Goal: Task Accomplishment & Management: Manage account settings

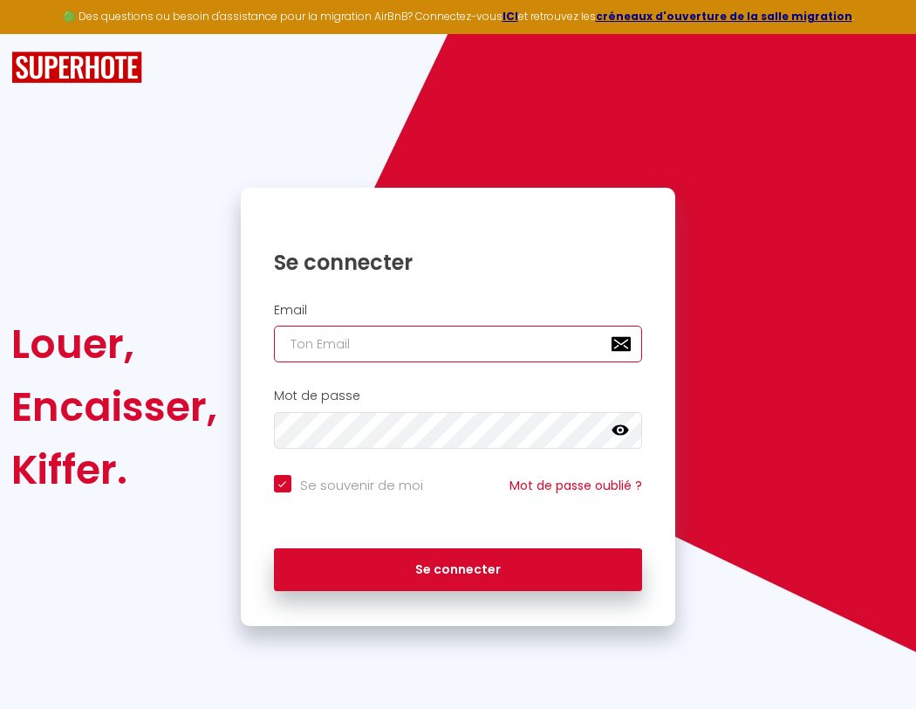
type input "s"
checkbox input "true"
type input "su"
checkbox input "true"
type input "sup"
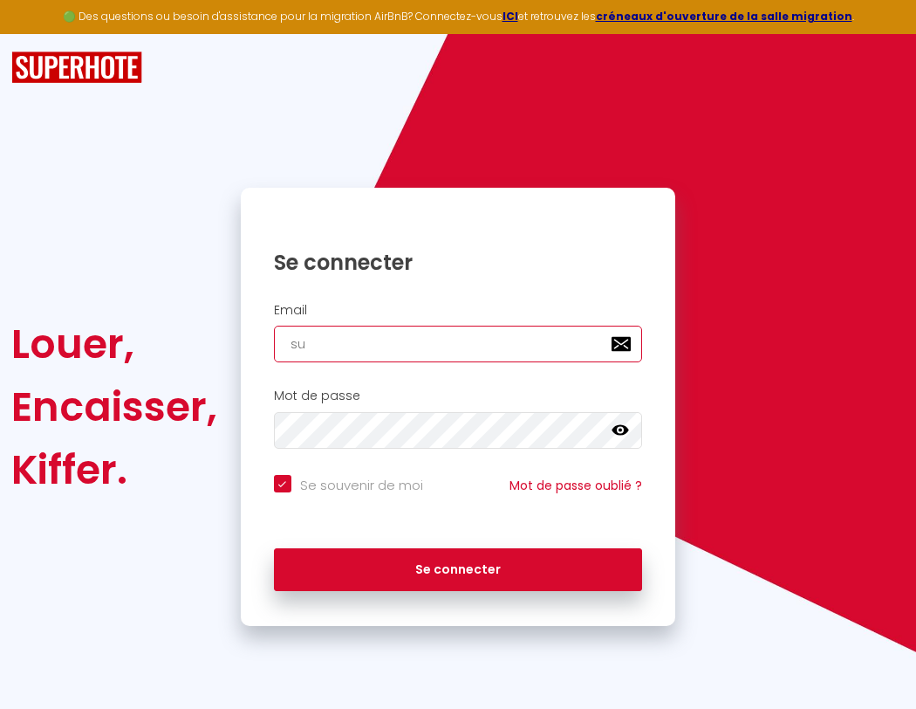
checkbox input "true"
type input "supe"
checkbox input "true"
type input "super"
checkbox input "true"
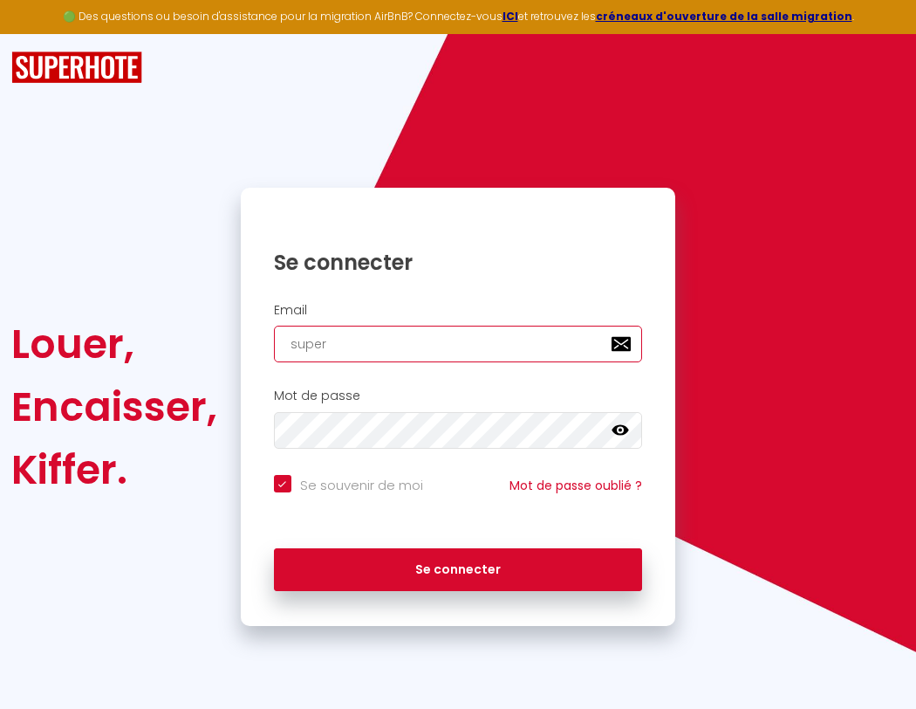
type input "superb"
checkbox input "true"
type input "s"
checkbox input "true"
type input "superbo"
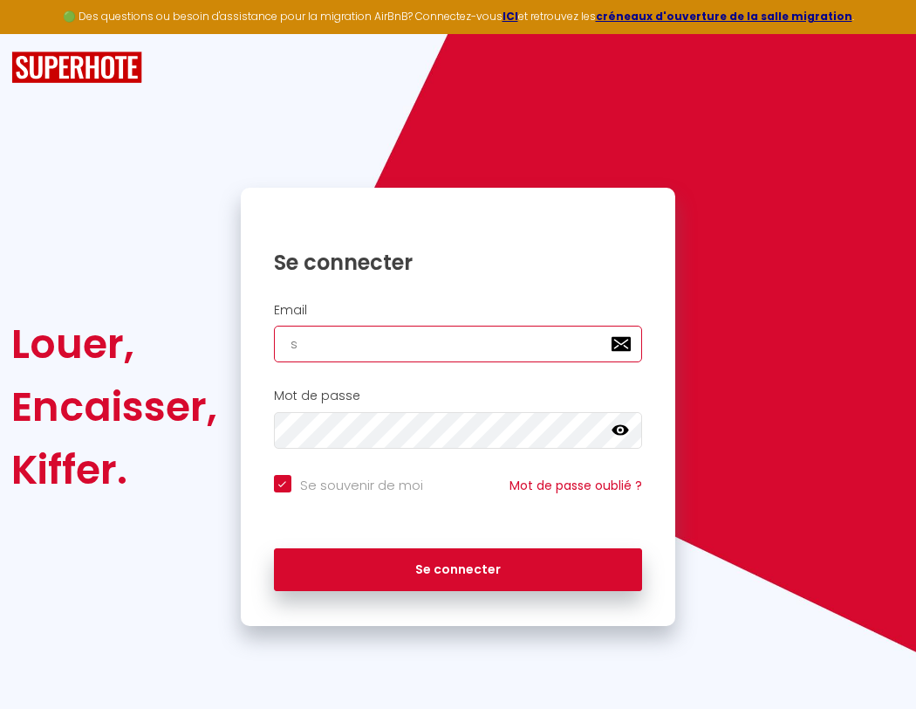
checkbox input "true"
type input "su"
checkbox input "true"
type input "superbor"
checkbox input "true"
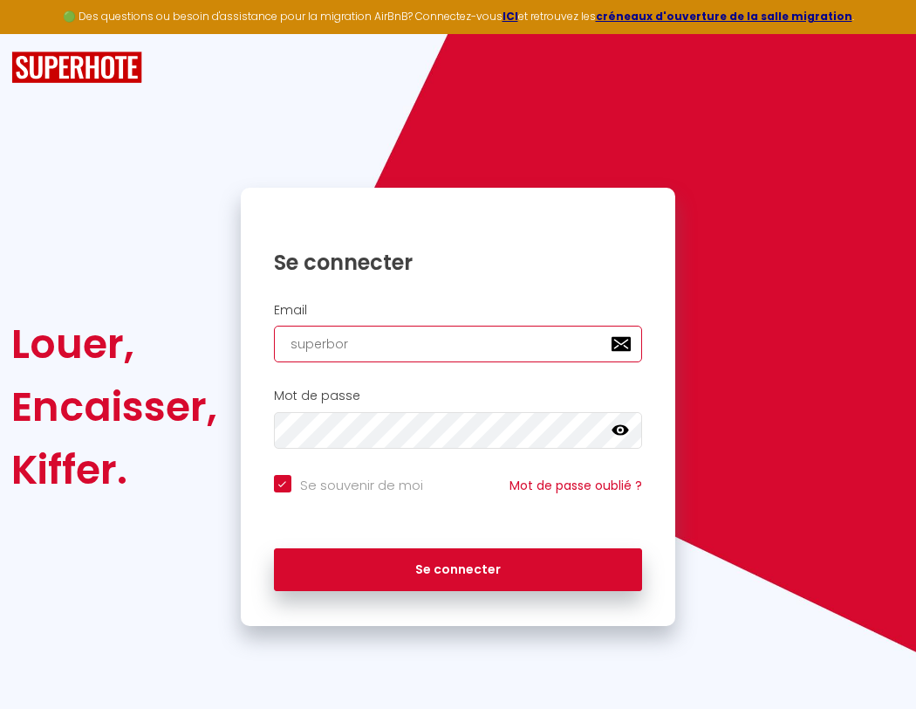
type input "sup"
checkbox input "true"
type input "supe"
checkbox input "true"
type input "super"
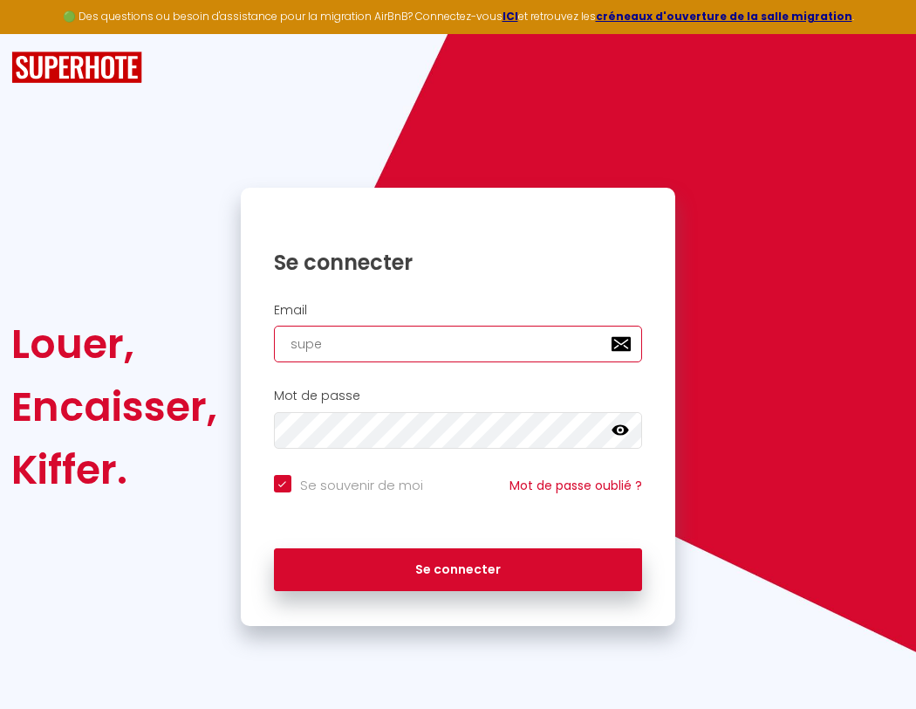
checkbox input "true"
type input "superb"
checkbox input "true"
type input "superbo"
checkbox input "true"
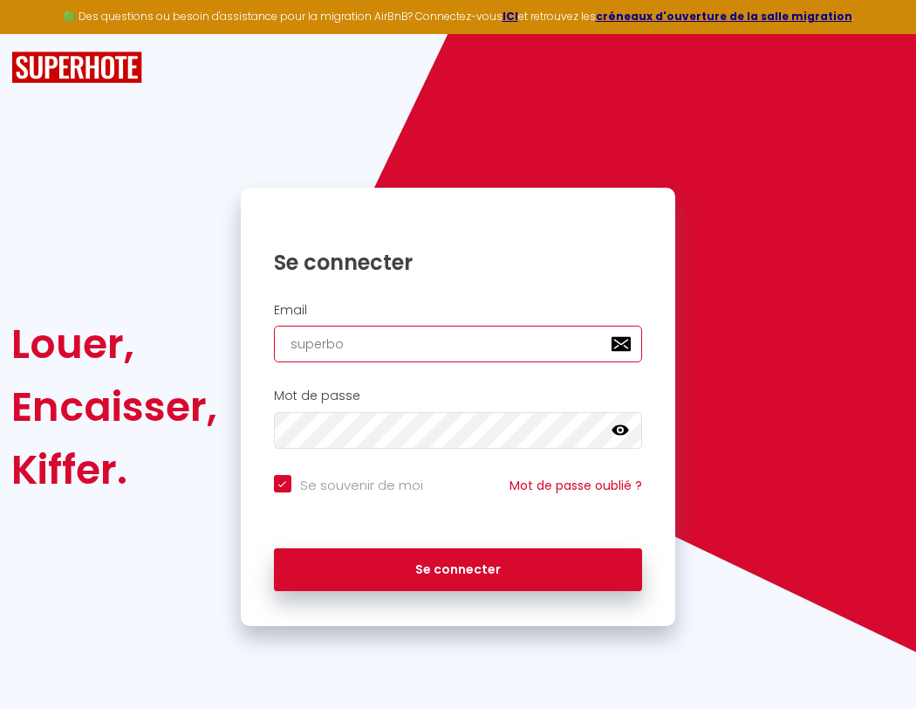
type input "s"
checkbox input "true"
type input "su"
checkbox input "true"
type input "sup"
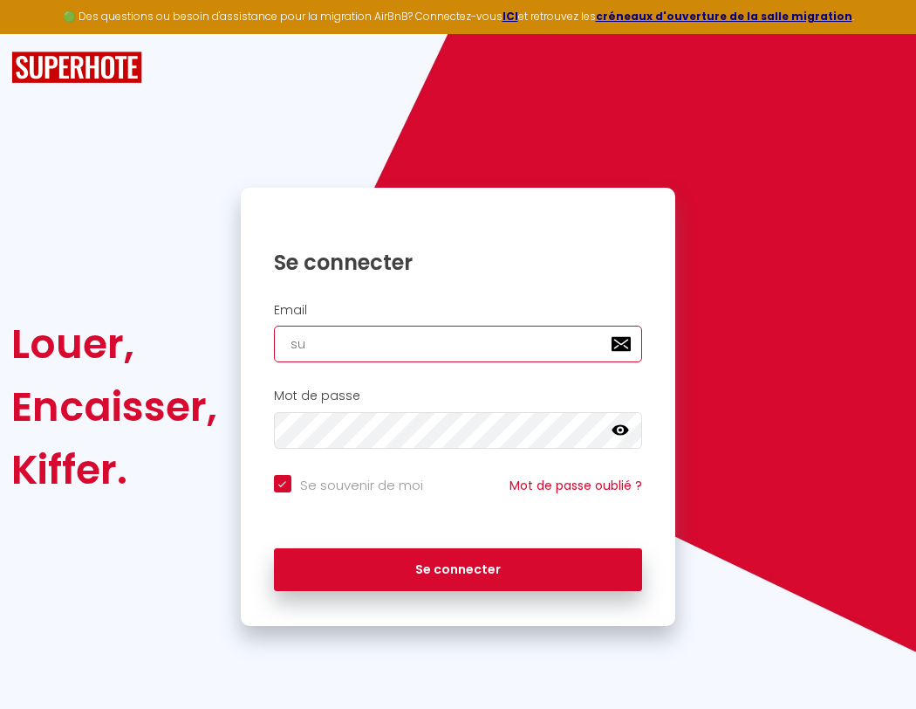
checkbox input "true"
type input "supe"
checkbox input "true"
type input "super"
checkbox input "true"
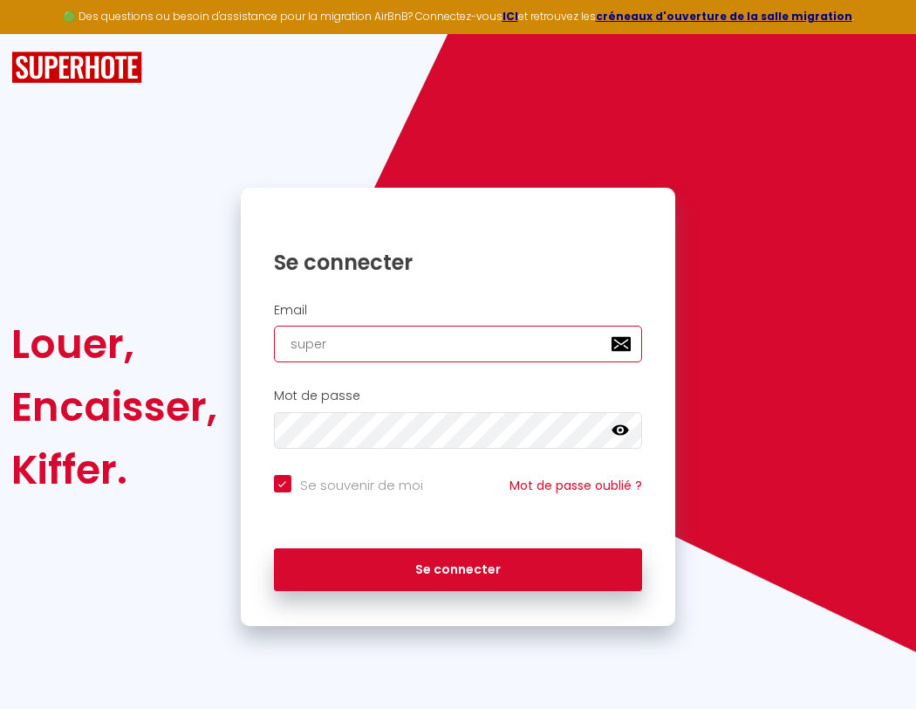
type input "superb"
checkbox input "true"
